Goal: Browse casually: Explore the website without a specific task or goal

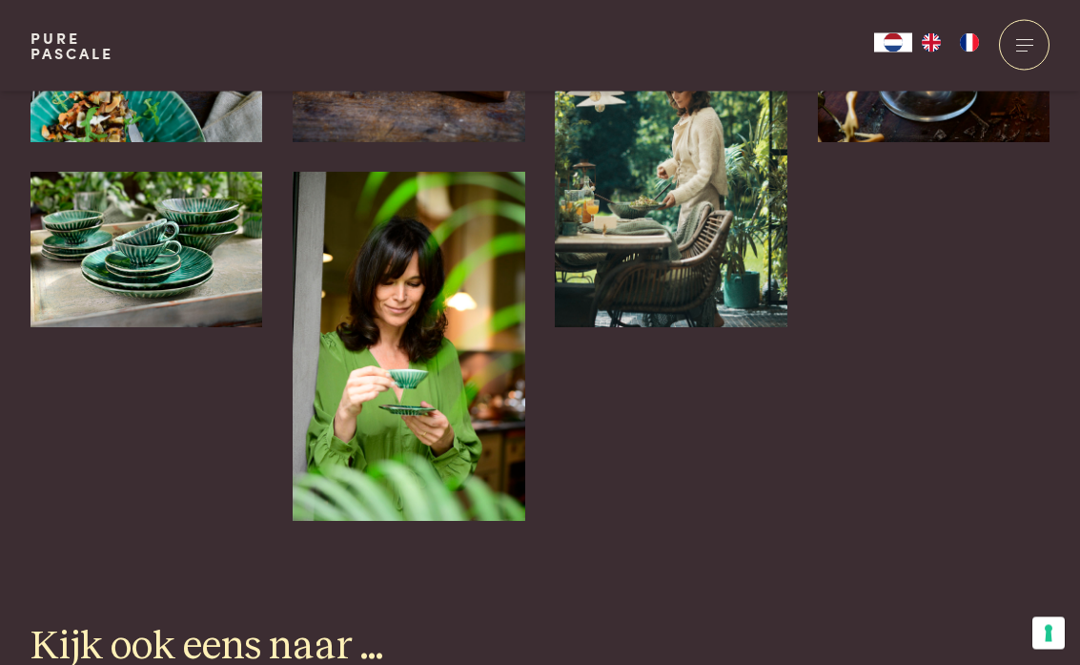
scroll to position [4594, 0]
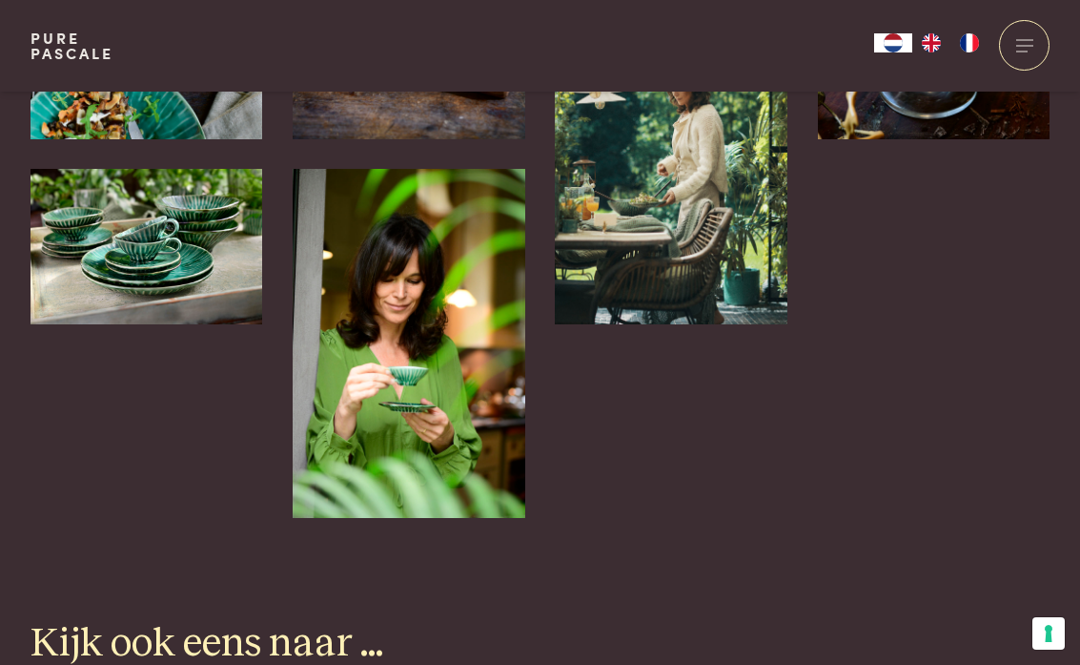
click at [448, 309] on img at bounding box center [409, 343] width 232 height 348
click at [459, 289] on img at bounding box center [409, 343] width 232 height 348
click at [7, 141] on div "Enkele sfeerbeelden uit het boek" at bounding box center [540, 103] width 1080 height 828
click at [442, 282] on img at bounding box center [409, 343] width 232 height 348
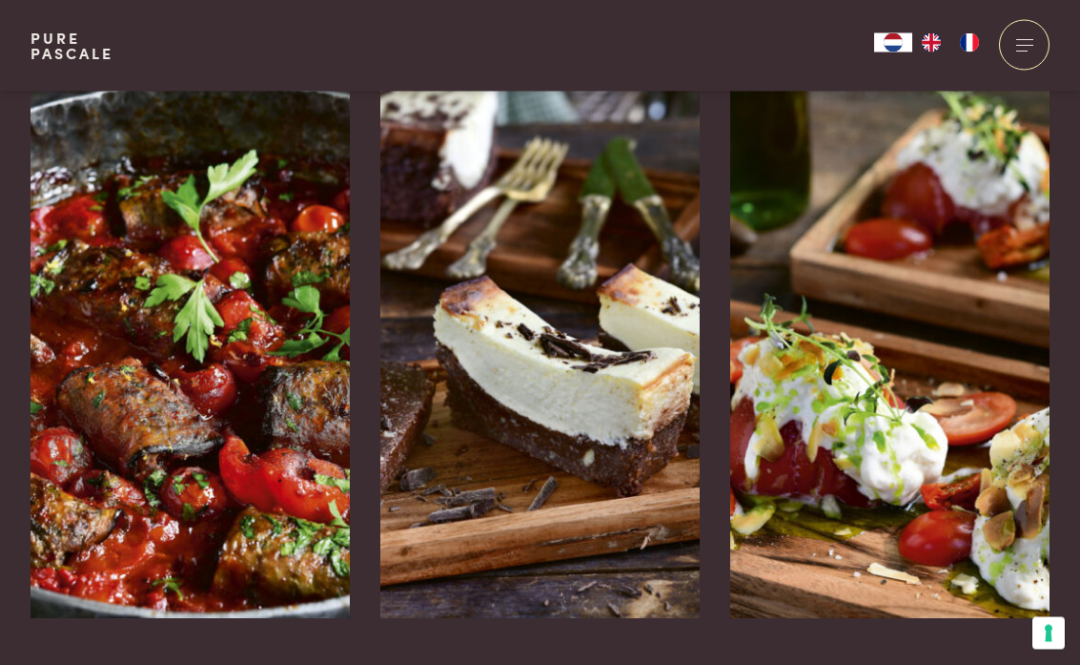
scroll to position [3001, 0]
click at [591, 298] on img at bounding box center [540, 332] width 319 height 572
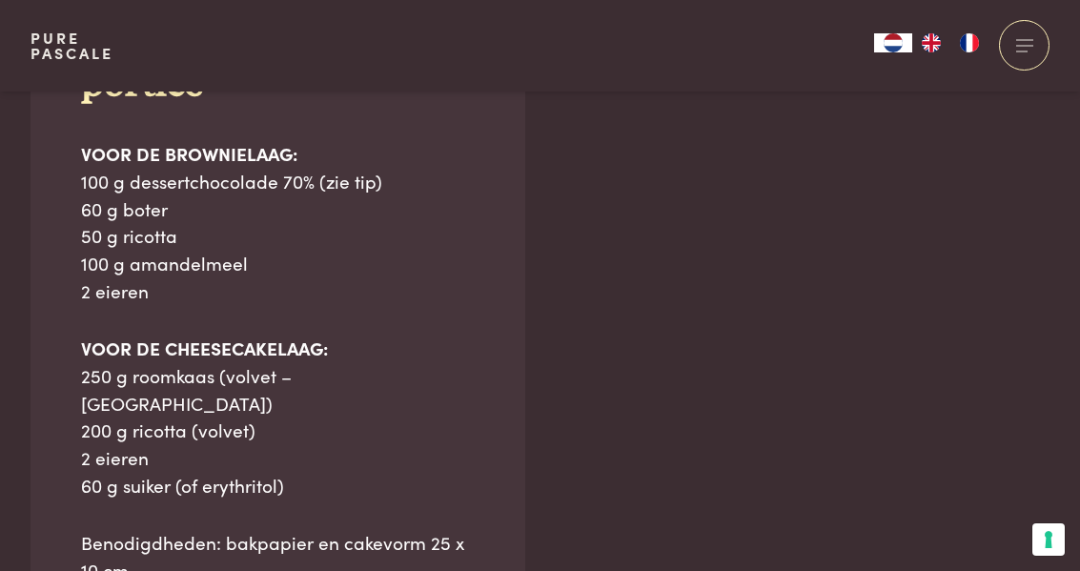
scroll to position [1438, 0]
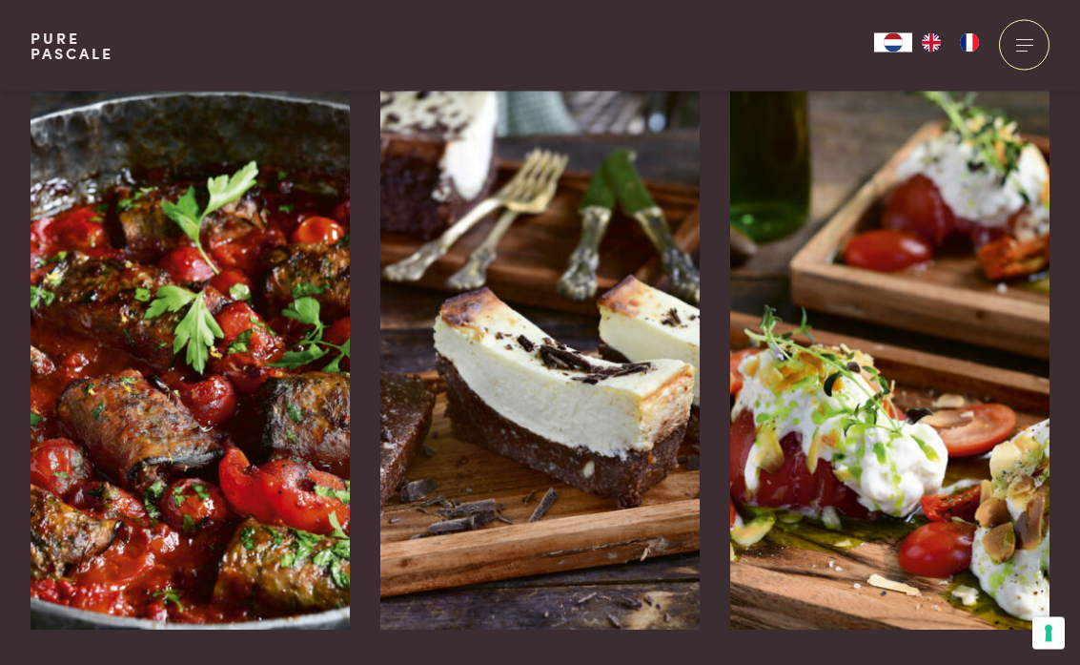
scroll to position [2990, 0]
click at [207, 340] on img at bounding box center [190, 343] width 319 height 572
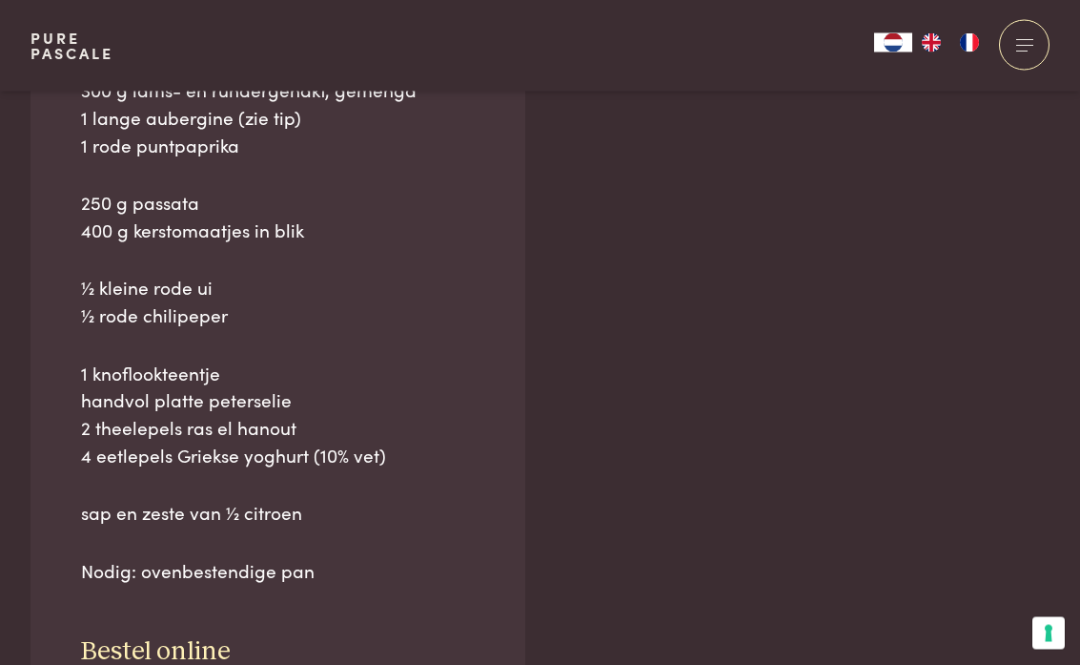
scroll to position [1389, 0]
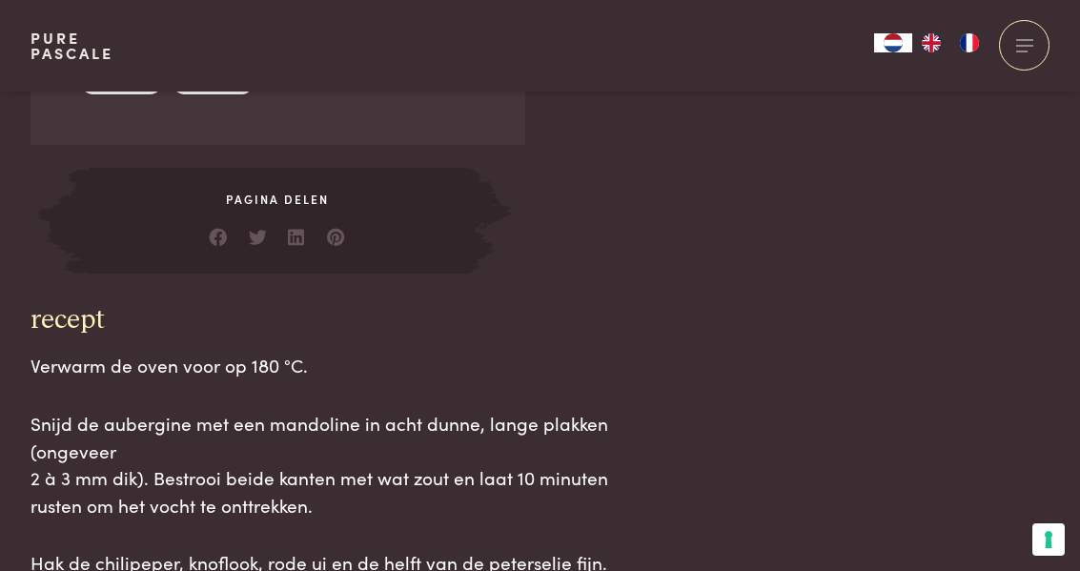
scroll to position [2052, 0]
